Goal: Task Accomplishment & Management: Complete application form

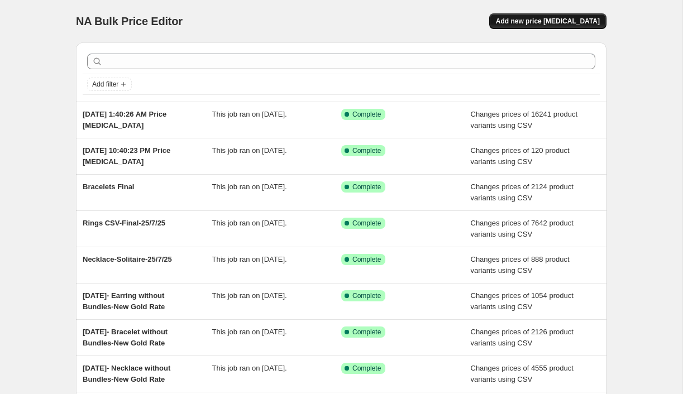
click at [530, 20] on span "Add new price [MEDICAL_DATA]" at bounding box center [548, 21] width 104 height 9
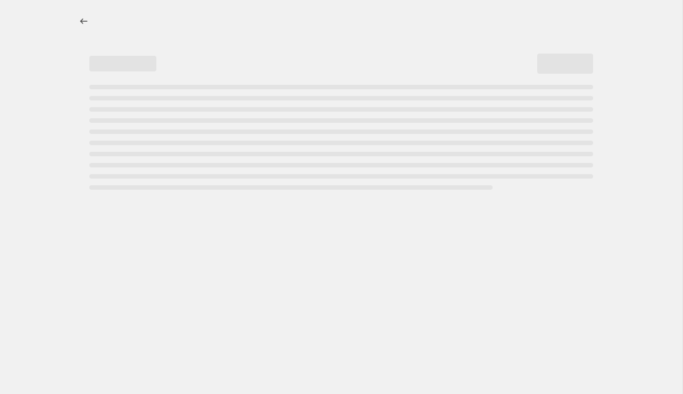
select select "percentage"
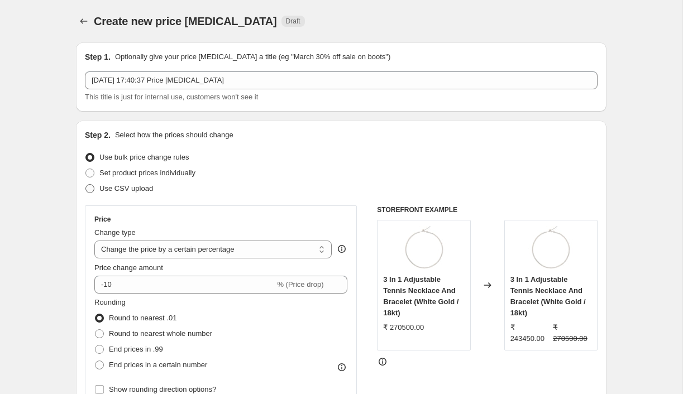
click at [135, 188] on span "Use CSV upload" at bounding box center [126, 188] width 54 height 8
click at [86, 185] on input "Use CSV upload" at bounding box center [85, 184] width 1 height 1
radio input "true"
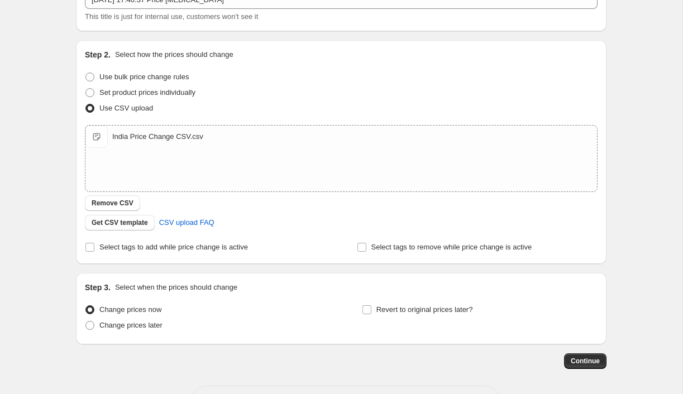
scroll to position [122, 0]
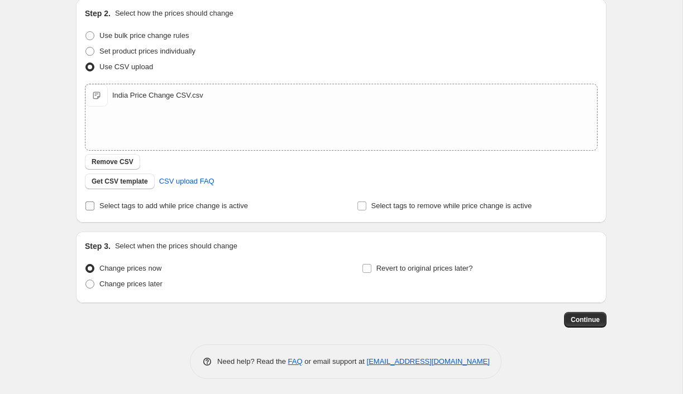
click at [240, 206] on span "Select tags to add while price change is active" at bounding box center [173, 206] width 149 height 8
click at [94, 206] on input "Select tags to add while price change is active" at bounding box center [89, 206] width 9 height 9
checkbox input "true"
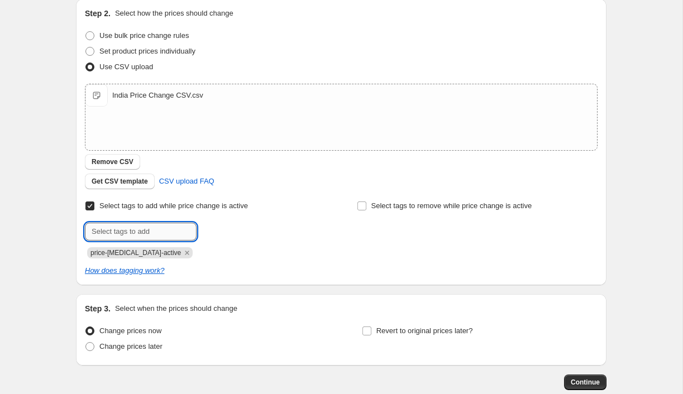
click at [178, 226] on input "text" at bounding box center [141, 232] width 112 height 18
click at [238, 226] on div at bounding box center [205, 232] width 241 height 18
click at [182, 251] on icon "Remove price-change-job-active" at bounding box center [187, 253] width 10 height 10
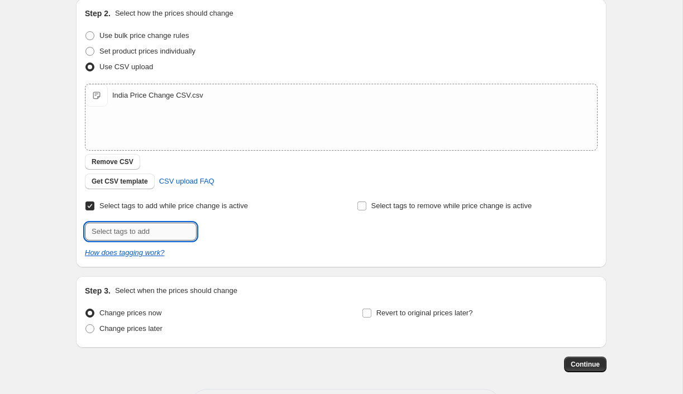
click at [171, 236] on input "text" at bounding box center [141, 232] width 112 height 18
type input "[DATE]"
click at [238, 233] on span "[DATE]" at bounding box center [232, 231] width 22 height 8
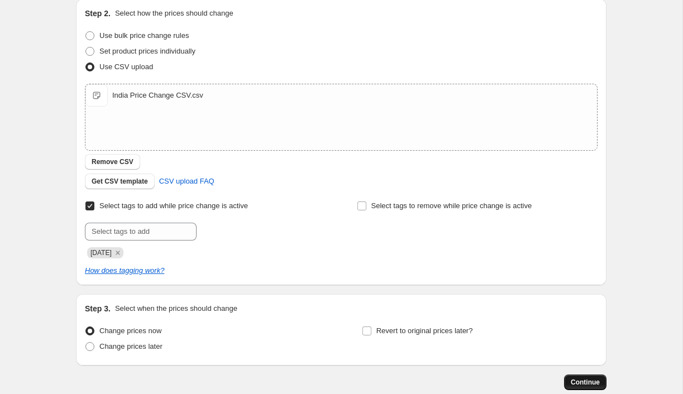
click at [578, 380] on span "Continue" at bounding box center [585, 382] width 29 height 9
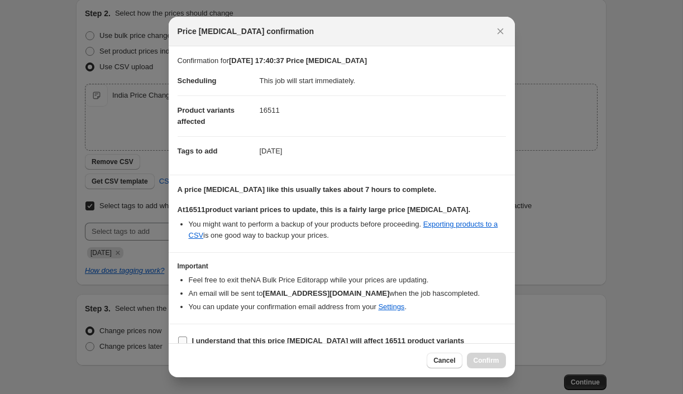
click at [353, 336] on span "I understand that this price [MEDICAL_DATA] will affect 16511 product variants" at bounding box center [328, 341] width 272 height 11
click at [187, 337] on input "I understand that this price [MEDICAL_DATA] will affect 16511 product variants" at bounding box center [182, 341] width 9 height 9
checkbox input "true"
click at [483, 365] on span "Confirm" at bounding box center [487, 360] width 26 height 9
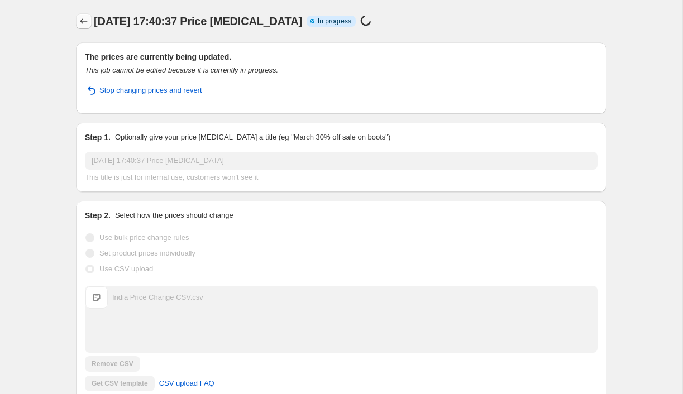
click at [84, 19] on icon "Price change jobs" at bounding box center [83, 21] width 11 height 11
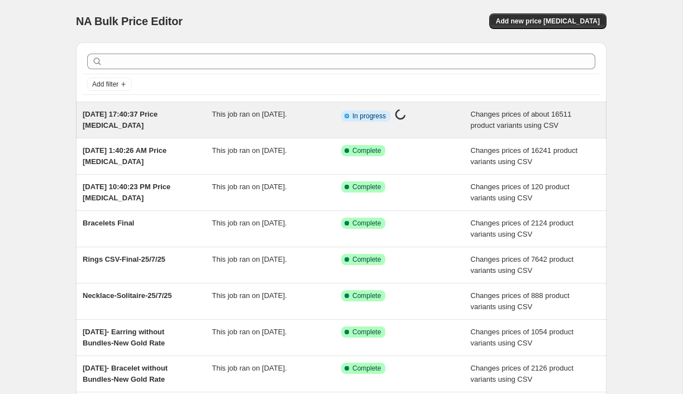
click at [157, 117] on span "[DATE] 17:40:37 Price [MEDICAL_DATA]" at bounding box center [120, 120] width 75 height 20
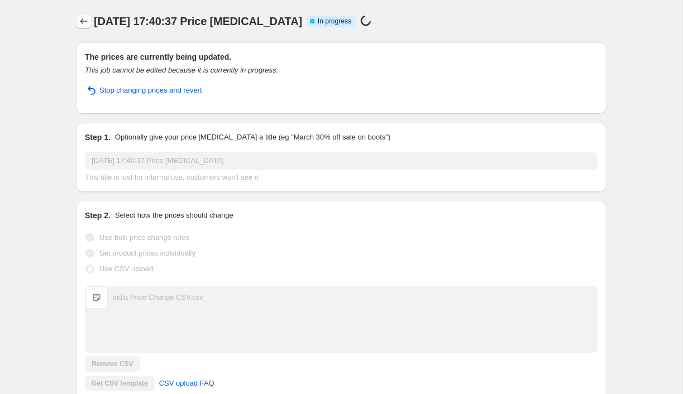
click at [87, 21] on icon "Price change jobs" at bounding box center [83, 21] width 11 height 11
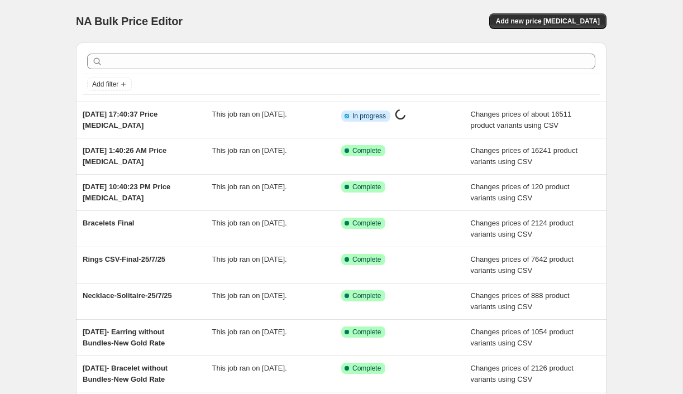
click at [194, 151] on div "[DATE] 1:40:26 AM Price [MEDICAL_DATA]" at bounding box center [148, 156] width 130 height 22
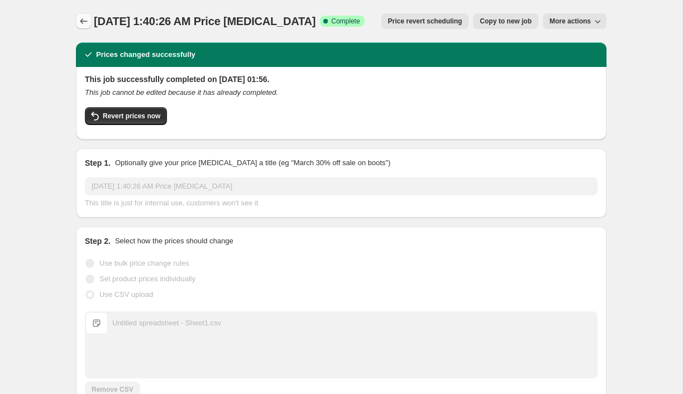
click at [90, 16] on button "Price change jobs" at bounding box center [84, 21] width 16 height 16
